Goal: Register for event/course

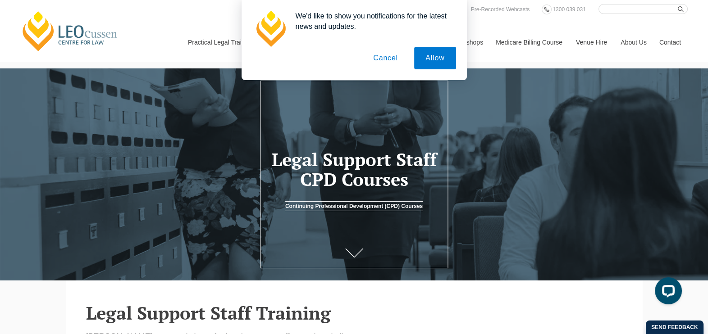
click at [391, 58] on button "Cancel" at bounding box center [385, 58] width 47 height 23
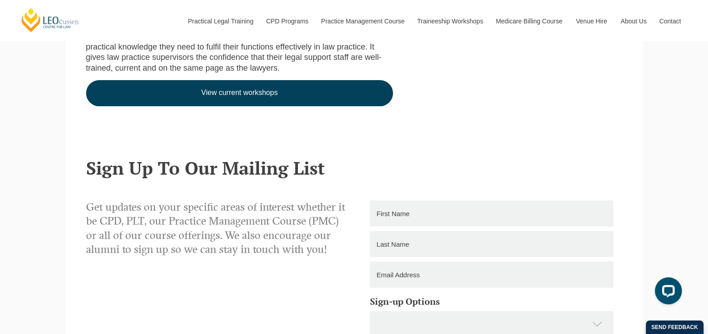
scroll to position [318, 0]
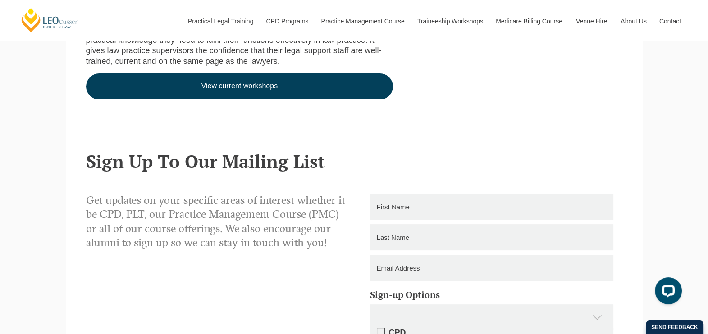
click at [300, 96] on link "View current workshops" at bounding box center [239, 86] width 307 height 26
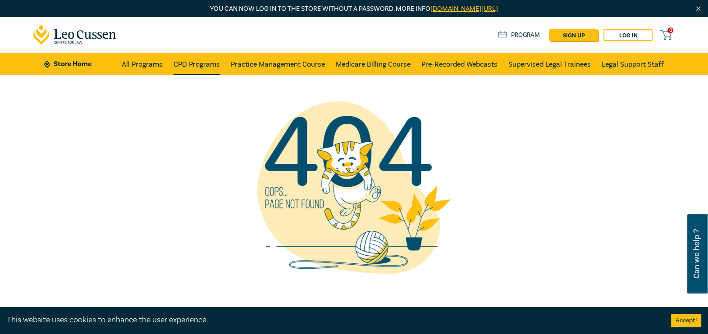
click at [201, 66] on link "CPD Programs" at bounding box center [197, 64] width 46 height 23
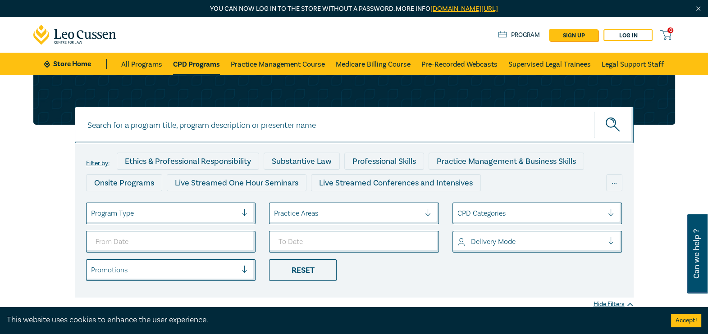
scroll to position [63, 0]
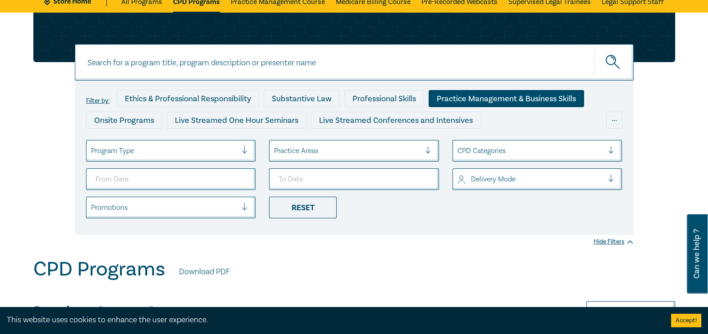
click at [472, 97] on div "Practice Management & Business Skills" at bounding box center [507, 98] width 156 height 17
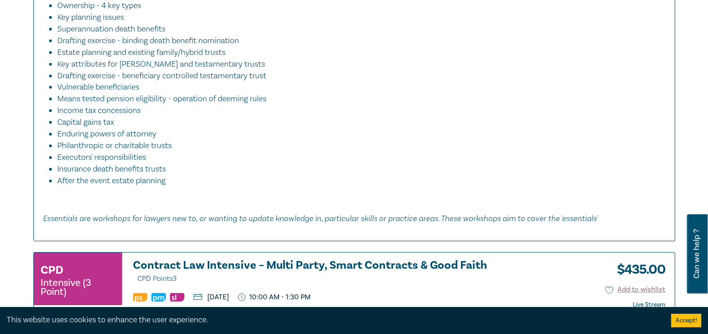
scroll to position [3764, 0]
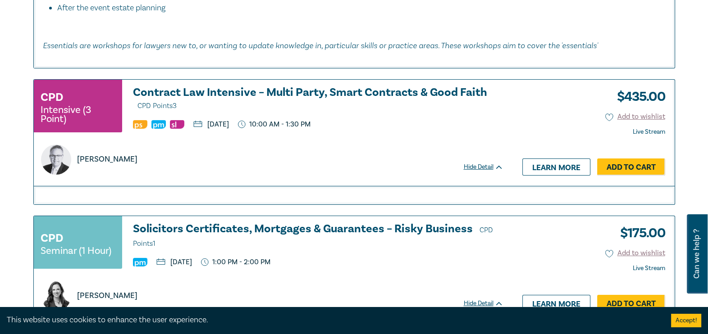
click at [483, 172] on div "Hide Detail" at bounding box center [489, 167] width 50 height 9
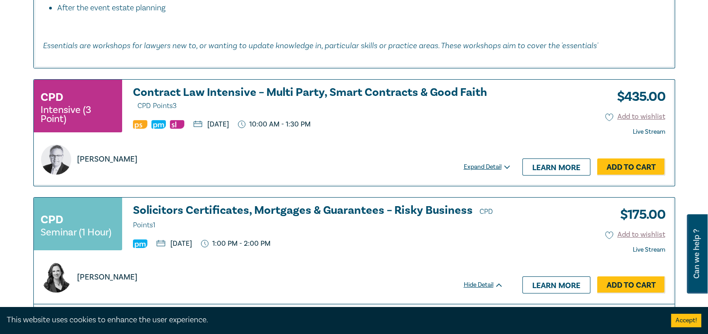
click at [483, 172] on div "Expand Detail" at bounding box center [489, 167] width 50 height 9
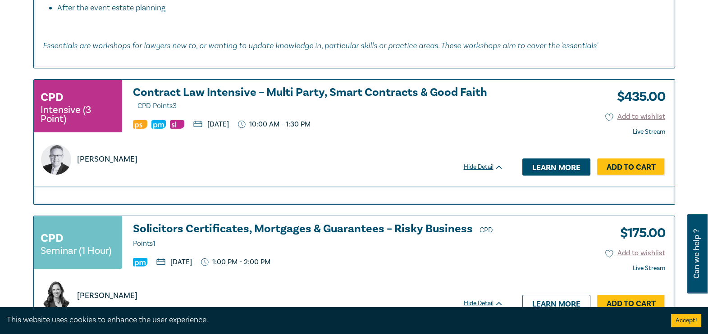
click at [554, 173] on link "Learn more" at bounding box center [556, 167] width 68 height 17
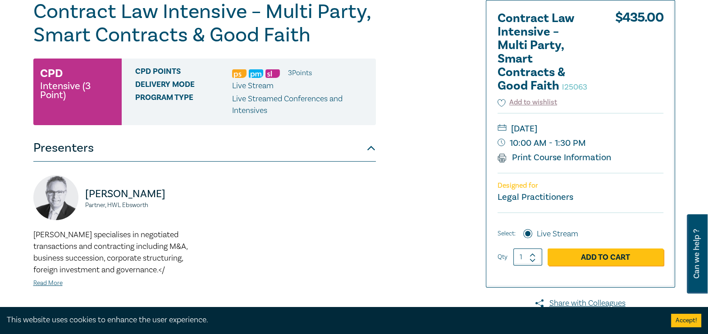
scroll to position [118, 0]
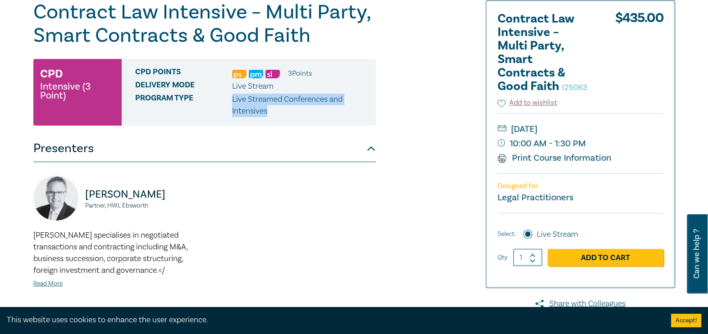
drag, startPoint x: 232, startPoint y: 101, endPoint x: 293, endPoint y: 119, distance: 63.3
click at [293, 119] on div "CPD Points 3 Point s Delivery Mode Live Stream Program type Live Streamed Confe…" at bounding box center [249, 92] width 254 height 67
drag, startPoint x: 293, startPoint y: 119, endPoint x: 263, endPoint y: 106, distance: 32.1
copy p "Live Streamed Conferences and Intensives"
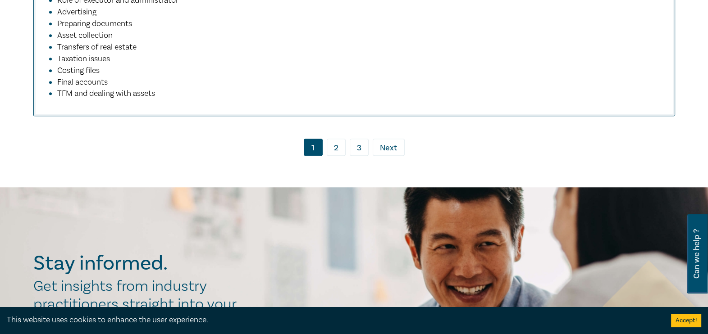
scroll to position [5161, 0]
click at [334, 151] on link "2" at bounding box center [336, 147] width 19 height 17
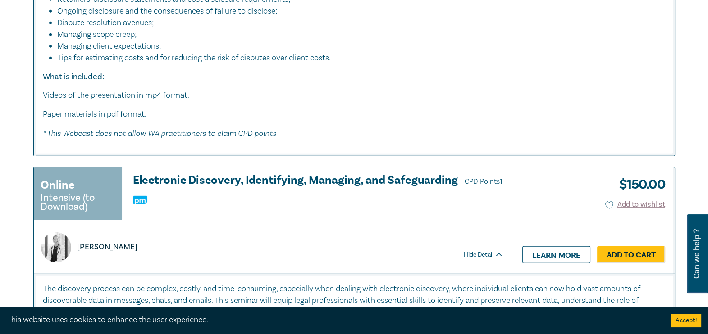
scroll to position [3341, 0]
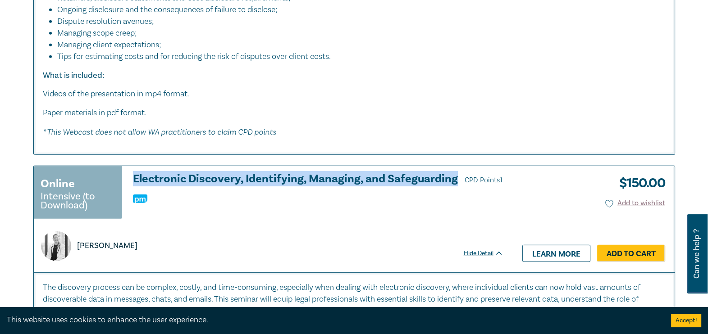
drag, startPoint x: 132, startPoint y: 186, endPoint x: 453, endPoint y: 186, distance: 321.8
click at [453, 186] on div "Online Intensive (to Download) Electronic Discovery, Identifying, Managing, and…" at bounding box center [269, 196] width 470 height 47
drag, startPoint x: 453, startPoint y: 186, endPoint x: 416, endPoint y: 183, distance: 38.0
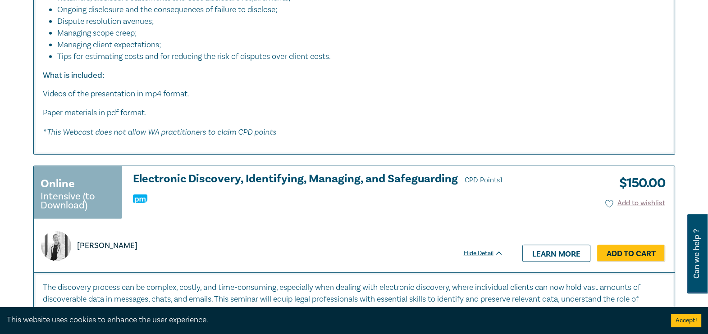
drag, startPoint x: 416, startPoint y: 183, endPoint x: 322, endPoint y: 223, distance: 101.7
click at [322, 220] on div "Online Intensive (to Download) Electronic Discovery, Identifying, Managing, and…" at bounding box center [269, 196] width 470 height 47
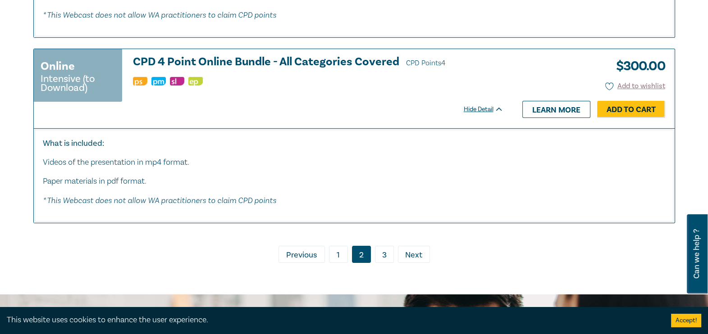
scroll to position [3836, 0]
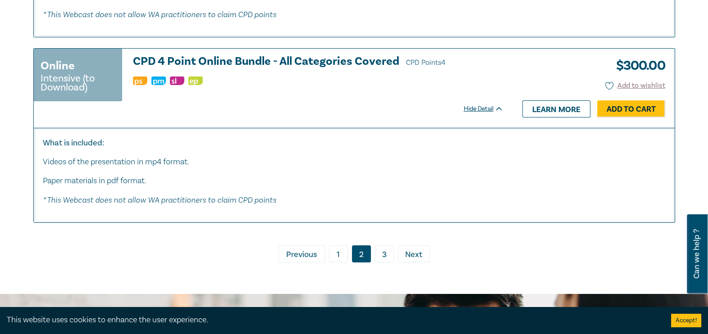
click at [388, 263] on link "3" at bounding box center [384, 254] width 19 height 17
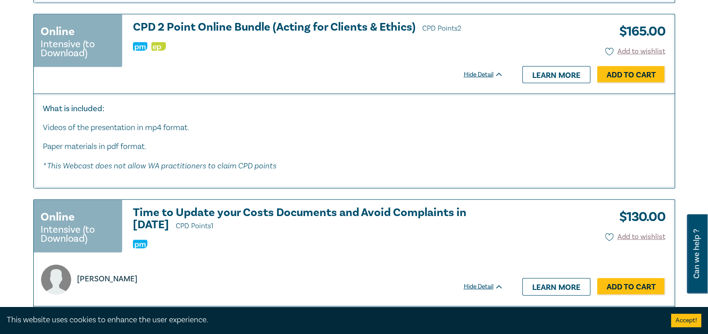
scroll to position [2747, 0]
